Goal: Task Accomplishment & Management: Manage account settings

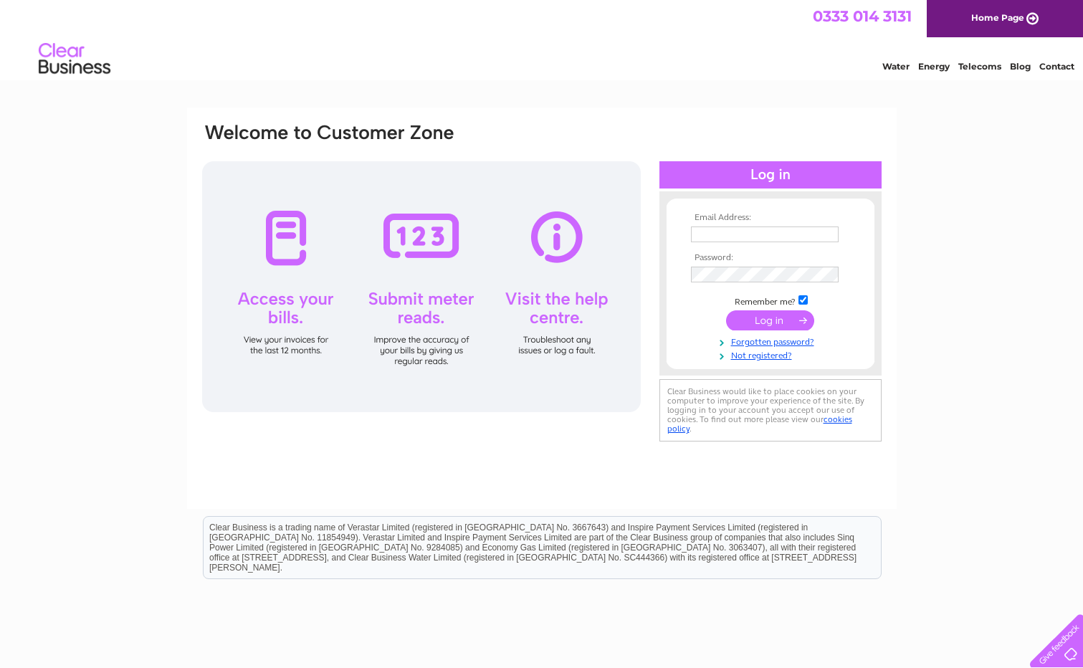
type input "hmtradingltd@hotmail.co.uk"
click at [760, 312] on input "submit" at bounding box center [770, 320] width 88 height 20
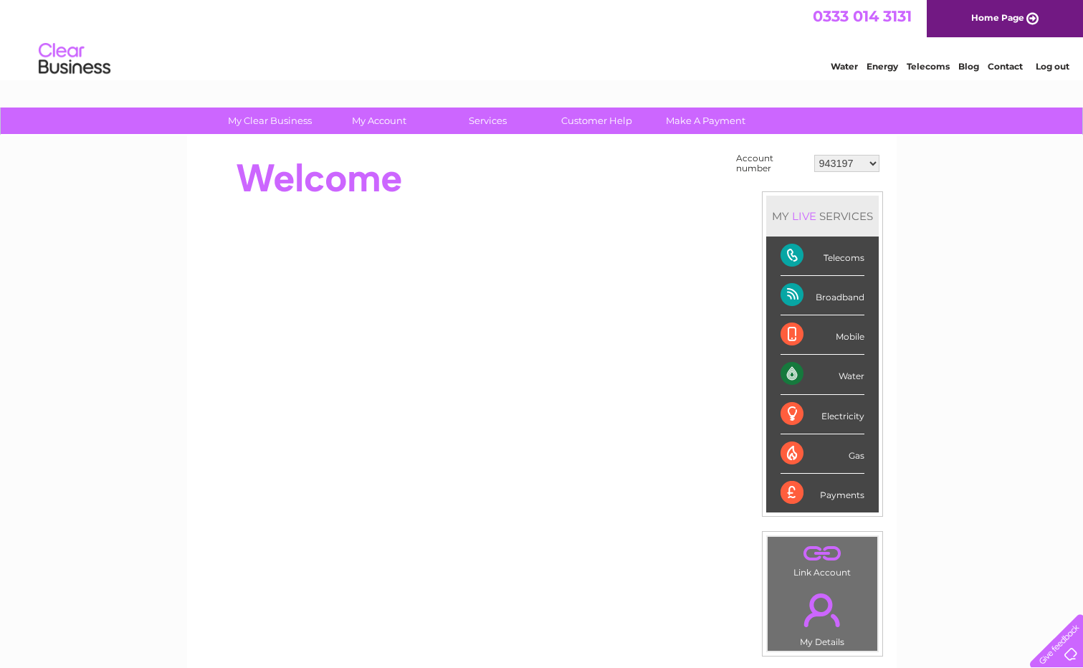
drag, startPoint x: 856, startPoint y: 168, endPoint x: 807, endPoint y: 170, distance: 49.5
click at [807, 170] on tr "Account number 943197 30265172" at bounding box center [807, 163] width 151 height 27
click at [936, 181] on div "My Clear Business Login Details My Details My Preferences Link Account My Accou…" at bounding box center [541, 512] width 1083 height 808
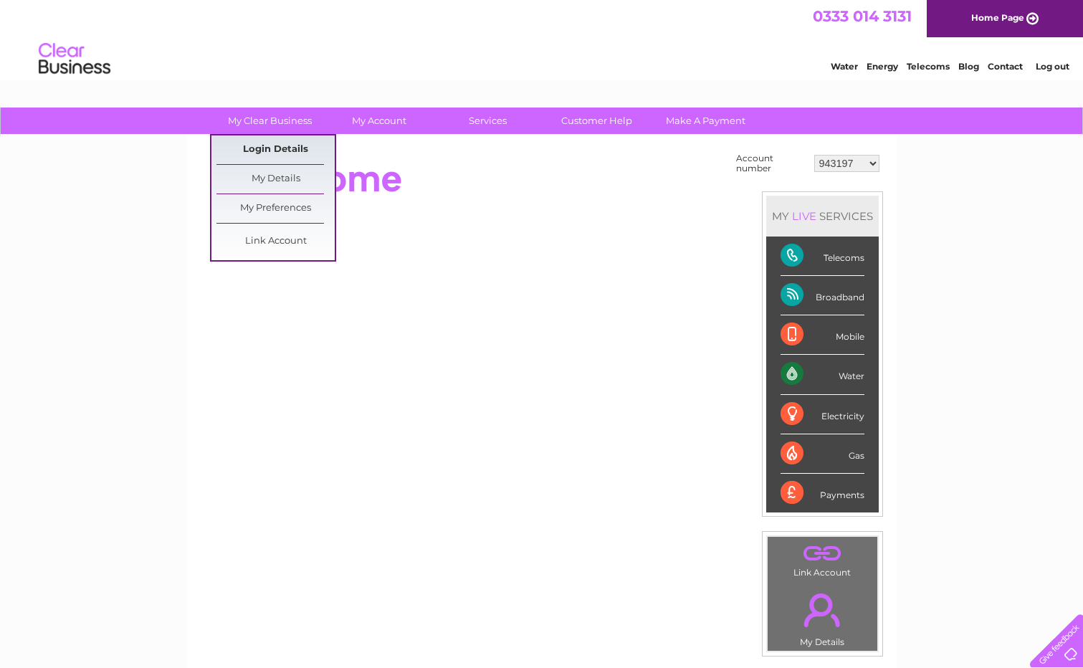
click at [269, 142] on link "Login Details" at bounding box center [275, 149] width 118 height 29
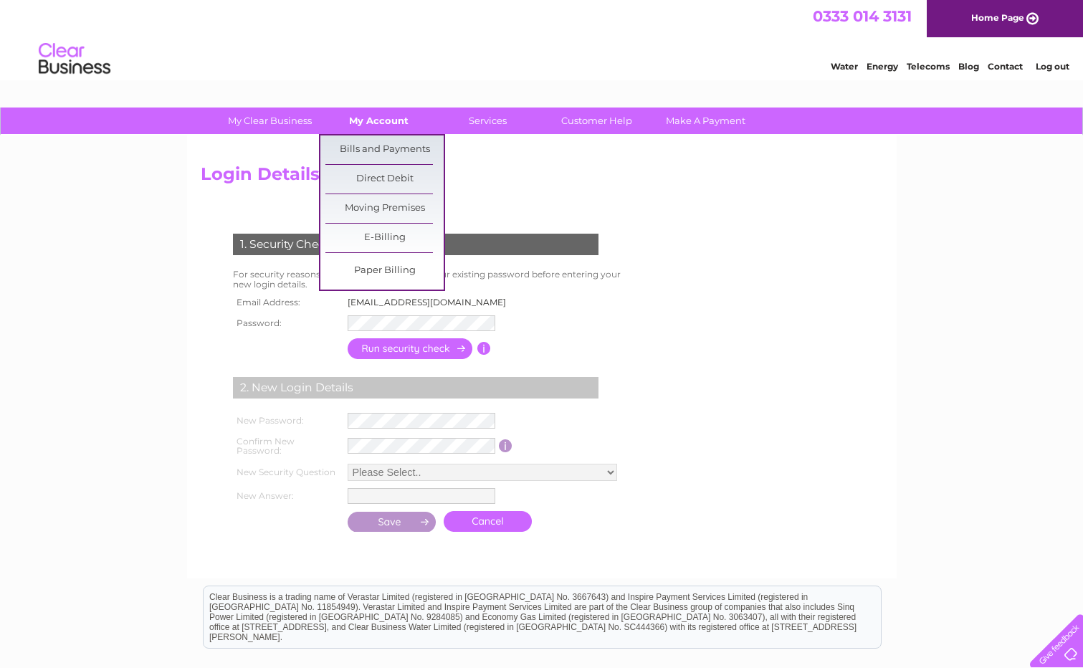
click at [362, 118] on link "My Account" at bounding box center [379, 121] width 118 height 27
click at [377, 146] on link "Bills and Payments" at bounding box center [384, 149] width 118 height 29
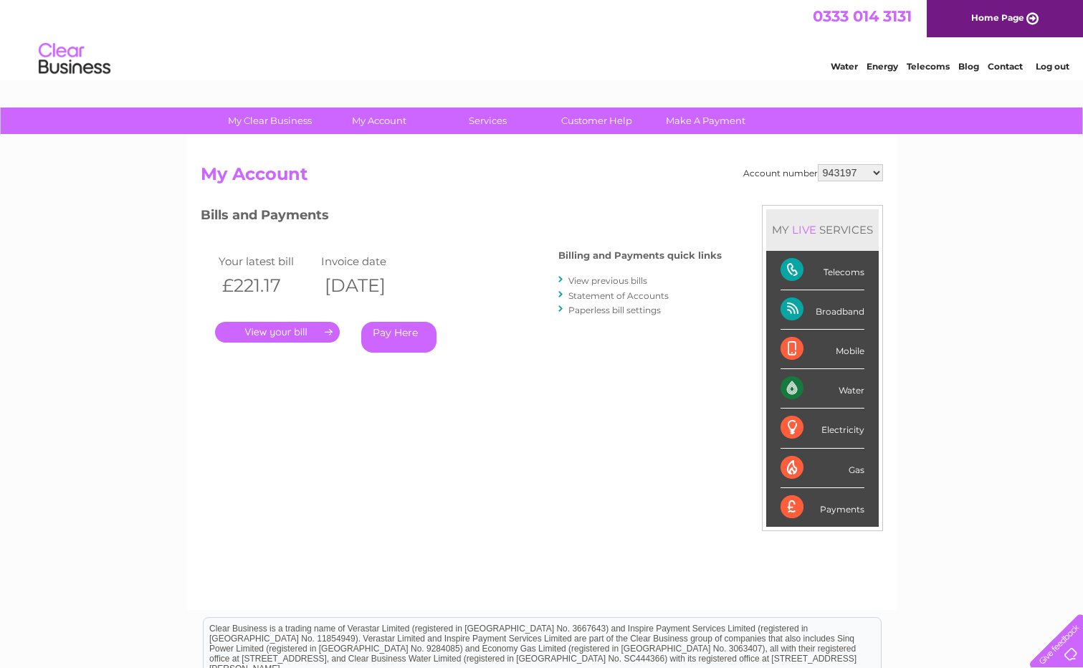
click at [280, 331] on link "." at bounding box center [277, 332] width 125 height 21
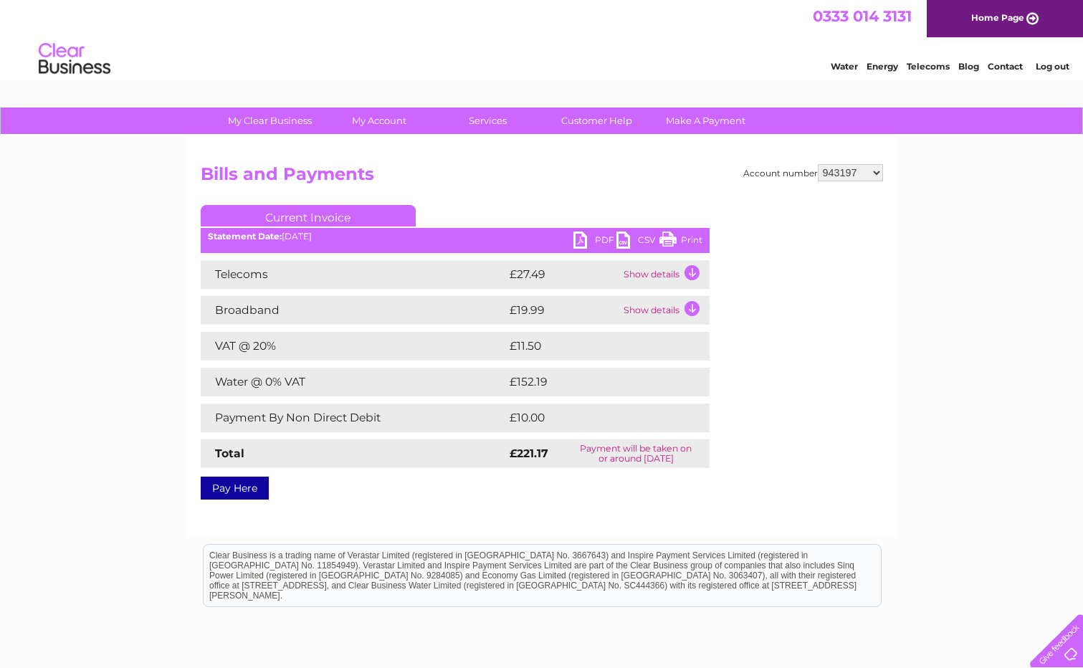
click at [613, 241] on link "PDF" at bounding box center [594, 241] width 43 height 21
